Goal: Task Accomplishment & Management: Manage account settings

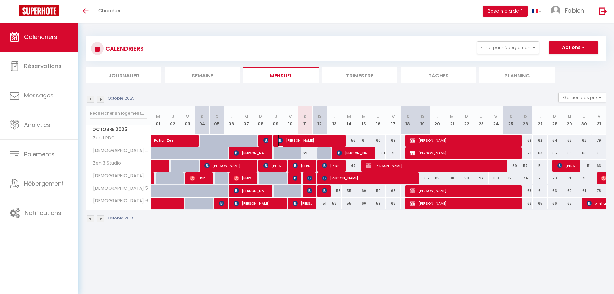
click at [309, 140] on span "Djoumessi Monique" at bounding box center [310, 140] width 64 height 12
select select "OK"
select select "KO"
select select "0"
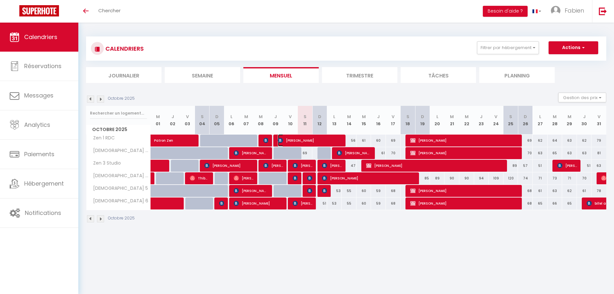
select select "1"
select select
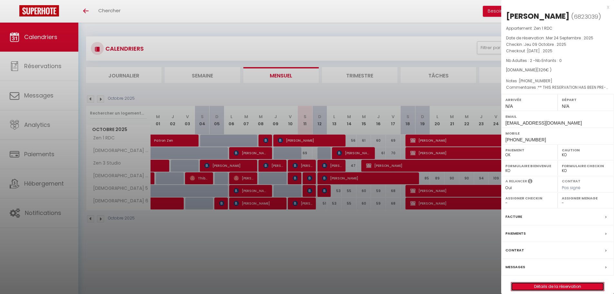
click at [528, 290] on link "Détails de la réservation" at bounding box center [557, 286] width 93 height 8
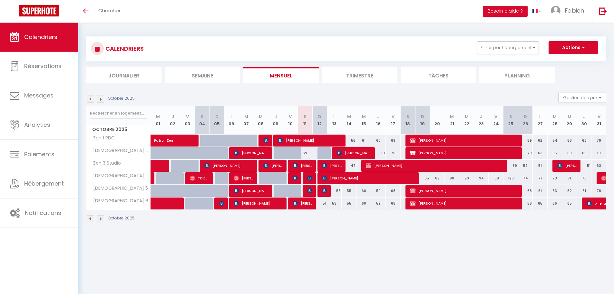
click at [302, 257] on body "🟢 Des questions ou besoin d'assistance pour la migration AirBnB? Prenez rdv >>>…" at bounding box center [307, 170] width 614 height 294
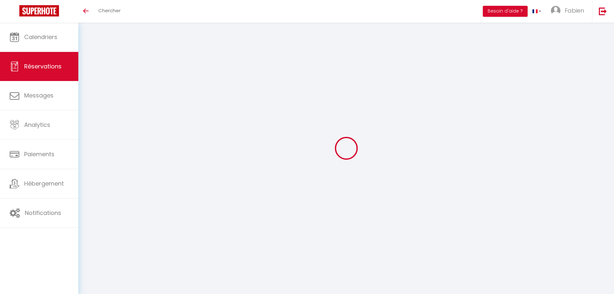
select select
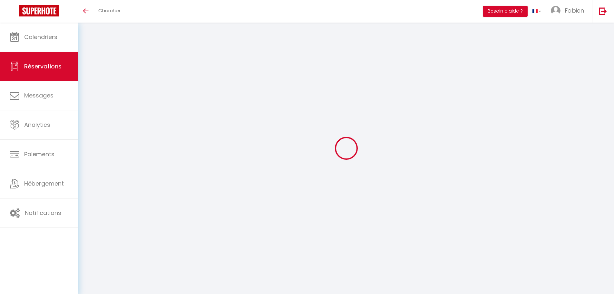
type input "Djoumessi"
type input "Monique"
type input "dmoniq.938331@guest.booking.com"
type input "+32455138699"
type input "Avenue frans van kelken"
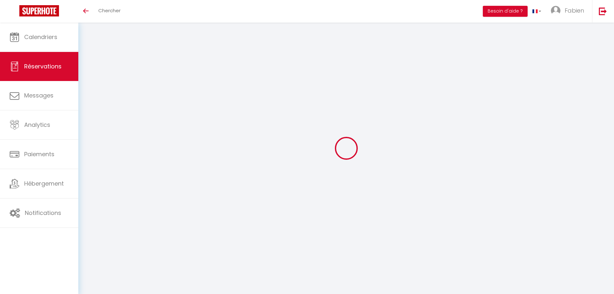
type input "Anderlecl"
select select "BE"
type input "71.87"
select select "13651"
select select "1"
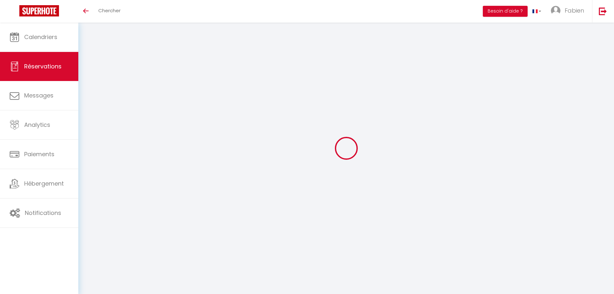
select select
type input "2"
select select "12"
select select
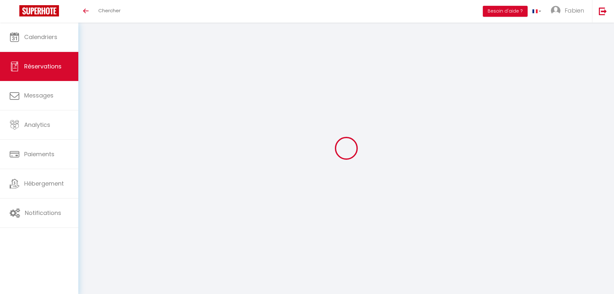
type input "290"
checkbox input "false"
type input "0"
select select "2"
type input "0"
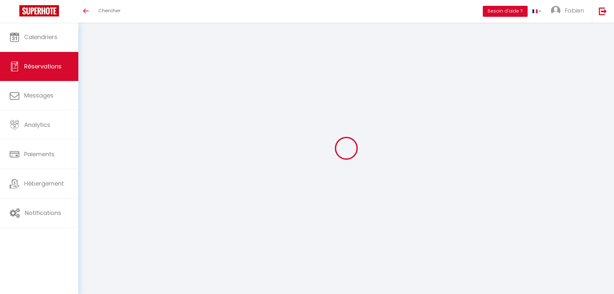
type input "0"
select select
select select "14"
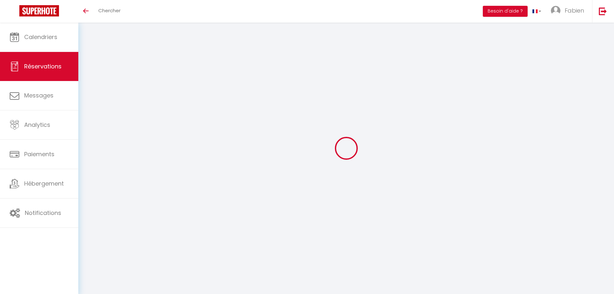
checkbox input "false"
select select
checkbox input "false"
select select
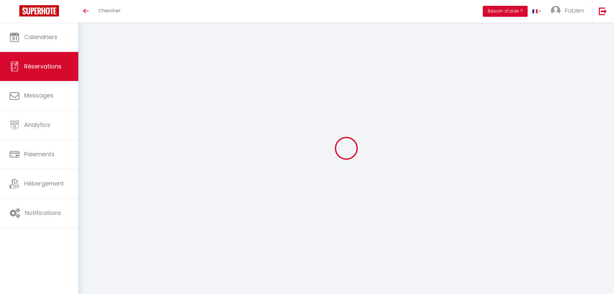
select select
checkbox input "false"
type textarea "** THIS RESERVATION HAS BEEN PRE-PAID ** BOOKING NOTE : Payment charge is EUR 4…"
type textarea "+33759309026"
type input "36"
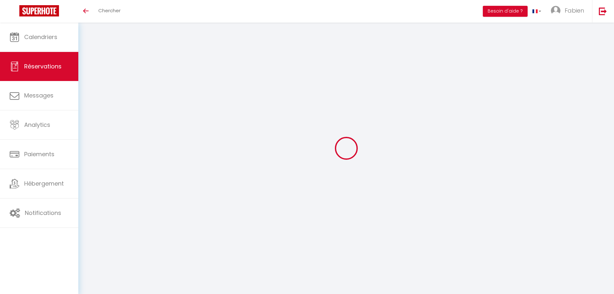
select select
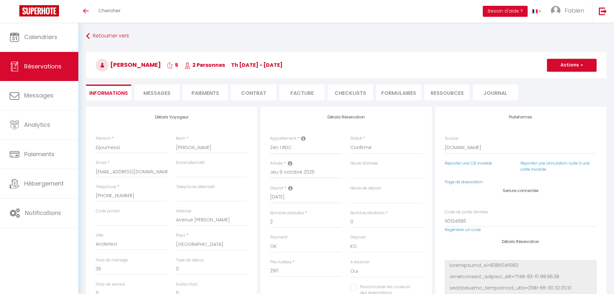
checkbox input "false"
select select
click at [573, 64] on button "Actions" at bounding box center [572, 65] width 50 height 13
click at [455, 42] on div "Retourner vers Djoumessi Monique 5 2 Personnes Th 09 Oct - Tu 14 Oct Actions En…" at bounding box center [346, 68] width 529 height 76
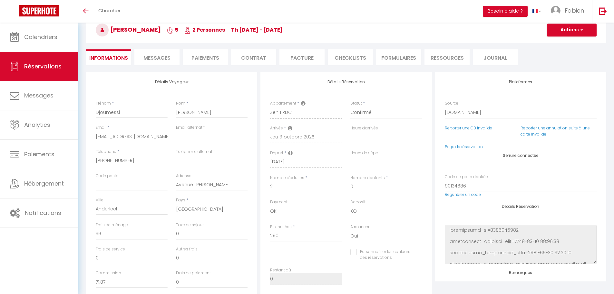
scroll to position [32, 0]
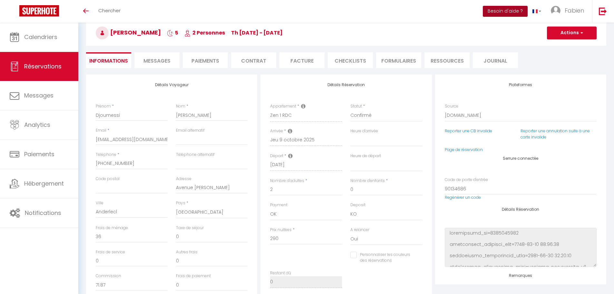
click at [510, 11] on button "Besoin d'aide ?" at bounding box center [505, 11] width 45 height 11
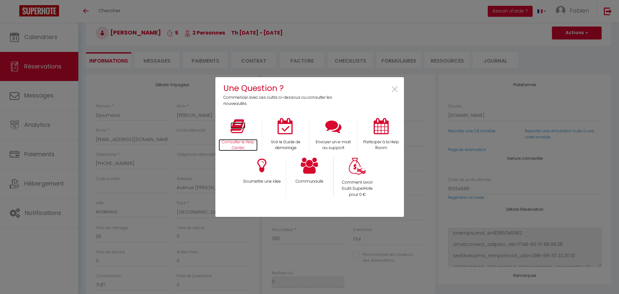
click at [237, 132] on icon at bounding box center [238, 126] width 15 height 16
click at [397, 86] on span "×" at bounding box center [394, 89] width 9 height 20
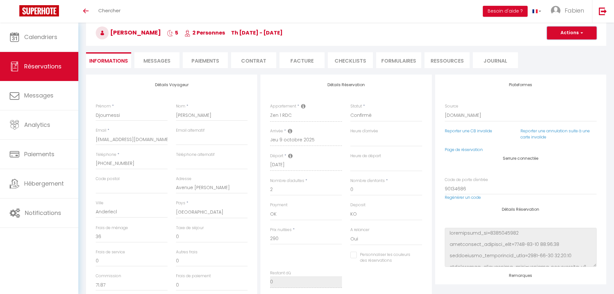
click at [565, 34] on button "Actions" at bounding box center [572, 32] width 50 height 13
click at [565, 64] on link "Supprimer" at bounding box center [565, 64] width 51 height 8
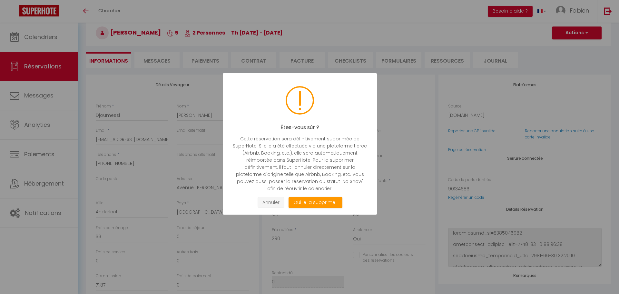
click at [266, 202] on button "Annuler" at bounding box center [271, 202] width 27 height 11
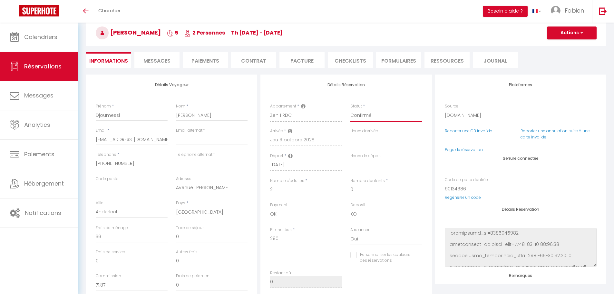
click at [370, 115] on select "Confirmé Non Confirmé Annulé Annulé par le voyageur No Show Request" at bounding box center [386, 115] width 72 height 12
select select "3"
click at [350, 109] on select "Confirmé Non Confirmé Annulé Annulé par le voyageur No Show Request" at bounding box center [386, 115] width 72 height 12
select select
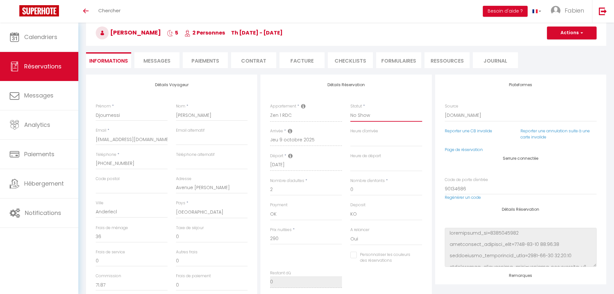
checkbox input "false"
click at [567, 33] on button "Actions" at bounding box center [572, 32] width 50 height 13
click at [560, 46] on link "Enregistrer" at bounding box center [565, 47] width 51 height 8
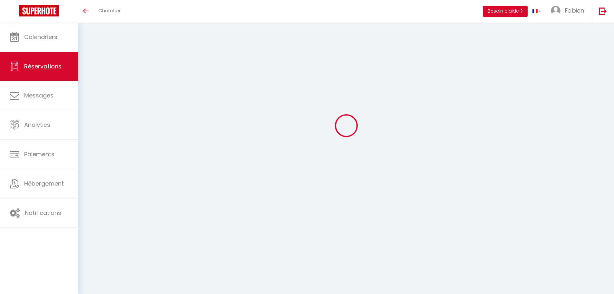
scroll to position [23, 0]
select select "not_cancelled"
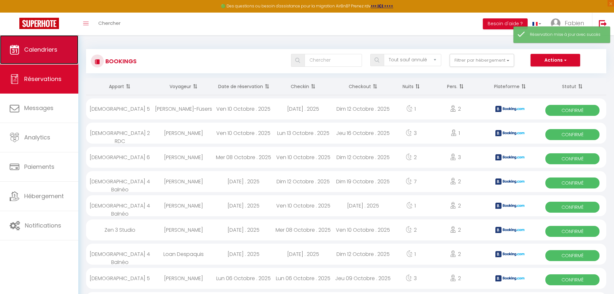
click at [39, 50] on span "Calendriers" at bounding box center [40, 49] width 33 height 8
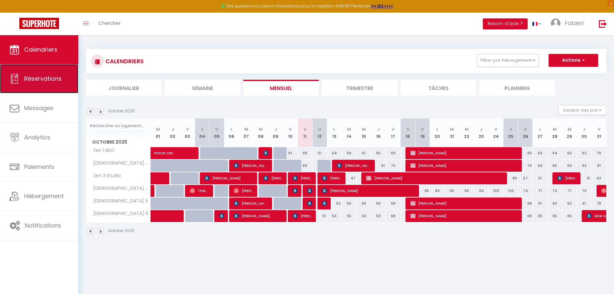
click at [48, 81] on span "Réservations" at bounding box center [42, 78] width 37 height 8
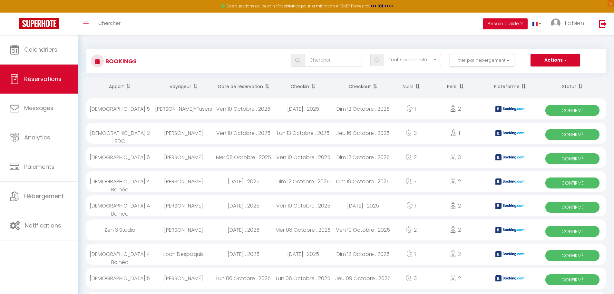
click at [429, 62] on select "Tous les statuts Annulé Confirmé Non Confirmé Tout sauf annulé No Show Request" at bounding box center [412, 60] width 57 height 12
select select "no_show"
click at [384, 54] on select "Tous les statuts Annulé Confirmé Non Confirmé Tout sauf annulé No Show Request" at bounding box center [412, 60] width 57 height 12
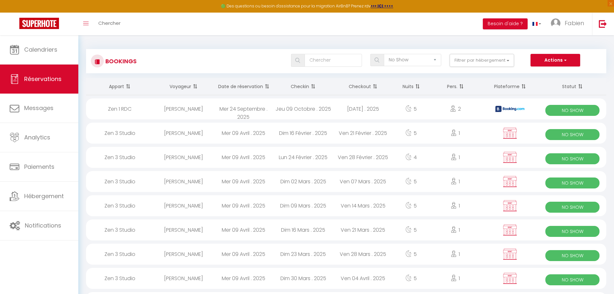
click at [188, 109] on div "Djoumessi Monique" at bounding box center [184, 108] width 60 height 21
select select "OK"
select select "KO"
select select "0"
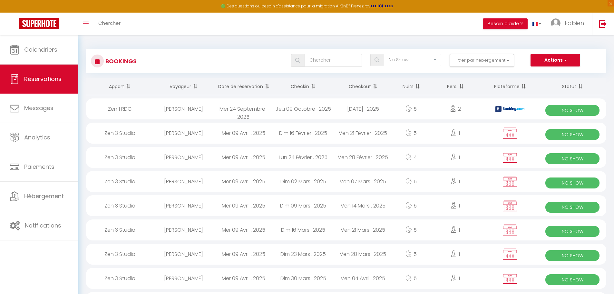
select select "1"
select select
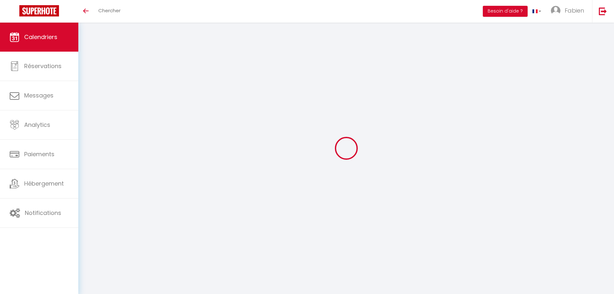
select select
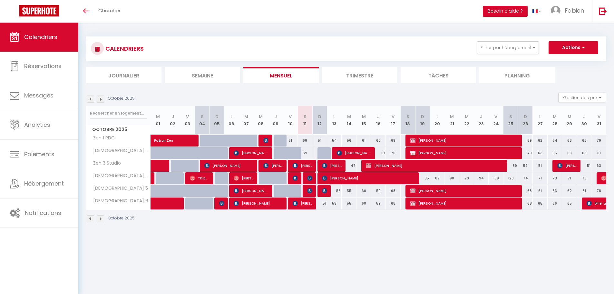
click at [294, 141] on div "61" at bounding box center [290, 140] width 15 height 12
type input "61"
select select "1"
type input "Ven 10 Octobre 2025"
type input "[DATE]"
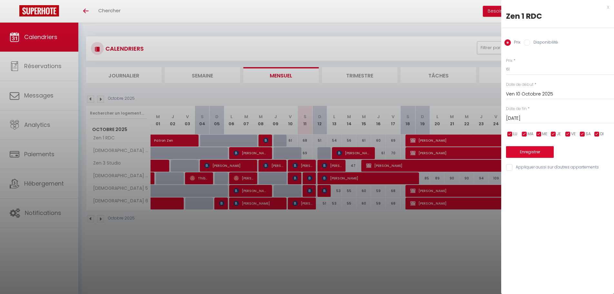
click at [529, 41] on input "Disponibilité" at bounding box center [527, 42] width 6 height 6
radio input "true"
radio input "false"
click at [524, 71] on select "Disponible Indisponible" at bounding box center [560, 70] width 108 height 12
select select "0"
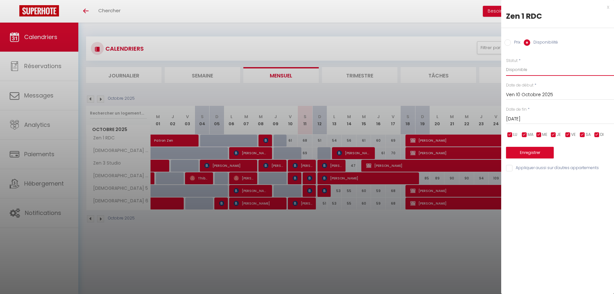
click at [506, 64] on select "Disponible Indisponible" at bounding box center [560, 70] width 108 height 12
click at [530, 152] on button "Enregistrer" at bounding box center [530, 153] width 48 height 12
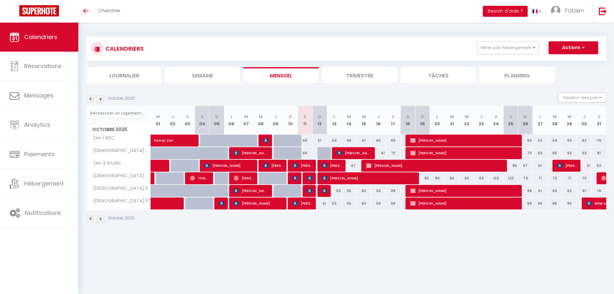
click at [305, 140] on div "68" at bounding box center [305, 140] width 15 height 12
select select "1"
type input "[DATE]"
type input "Dim 12 Octobre 2025"
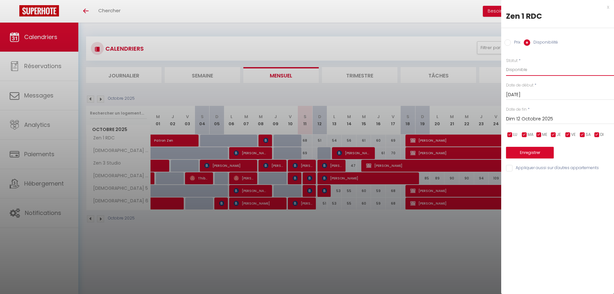
click at [522, 67] on select "Disponible Indisponible" at bounding box center [560, 70] width 108 height 12
select select "0"
click at [506, 64] on select "Disponible Indisponible" at bounding box center [560, 70] width 108 height 12
click at [527, 152] on button "Enregistrer" at bounding box center [530, 153] width 48 height 12
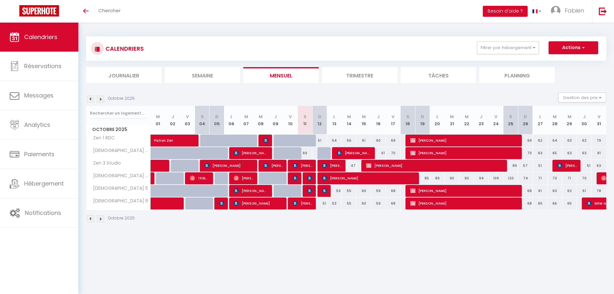
click at [320, 141] on div "51" at bounding box center [319, 140] width 15 height 12
select select "1"
type input "Dim 12 Octobre 2025"
type input "Lun 13 Octobre 2025"
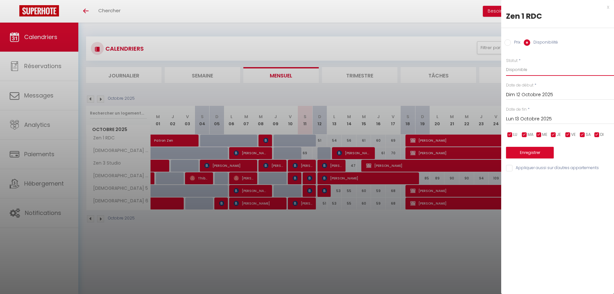
click at [524, 69] on select "Disponible Indisponible" at bounding box center [560, 70] width 108 height 12
select select "0"
click at [506, 64] on select "Disponible Indisponible" at bounding box center [560, 70] width 108 height 12
click at [535, 153] on button "Enregistrer" at bounding box center [530, 153] width 48 height 12
